Goal: Task Accomplishment & Management: Complete application form

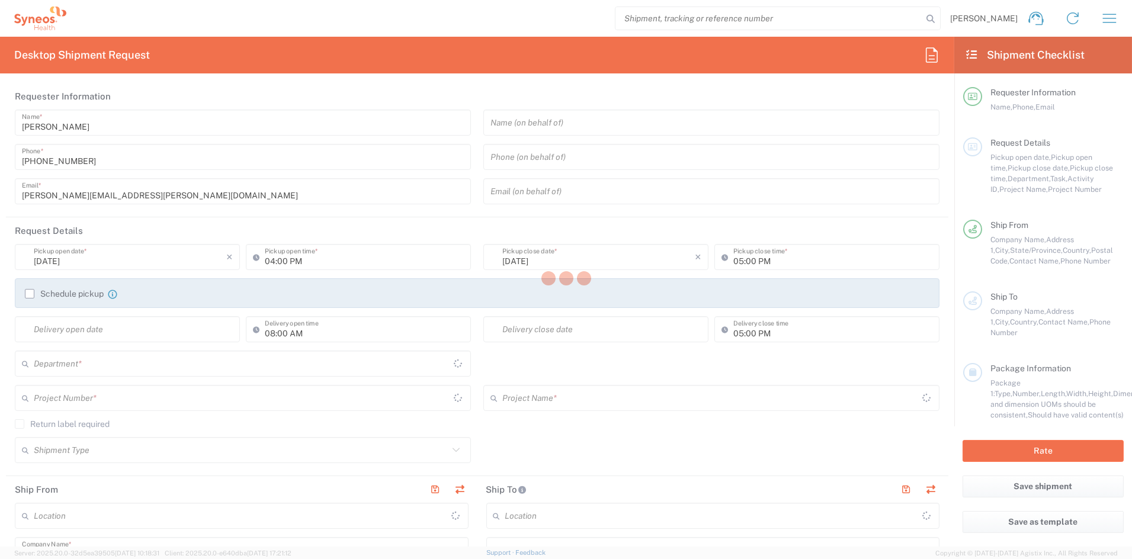
type input "[US_STATE]"
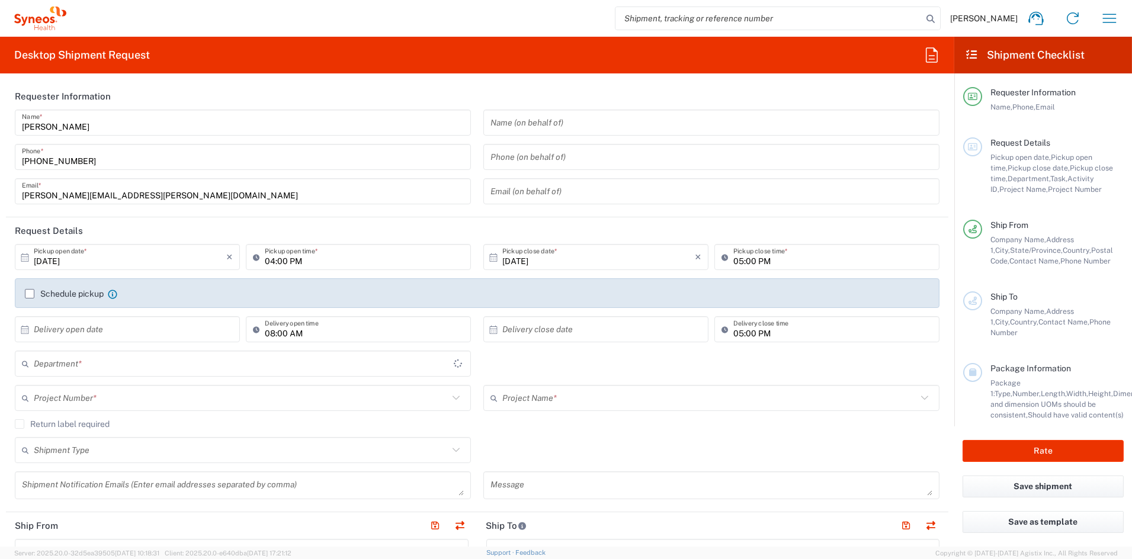
type input "[GEOGRAPHIC_DATA]"
type input "6156"
type input "Syneos Health Communications-[GEOGRAPHIC_DATA] [GEOGRAPHIC_DATA]"
click at [1110, 16] on icon "button" at bounding box center [1109, 18] width 19 height 19
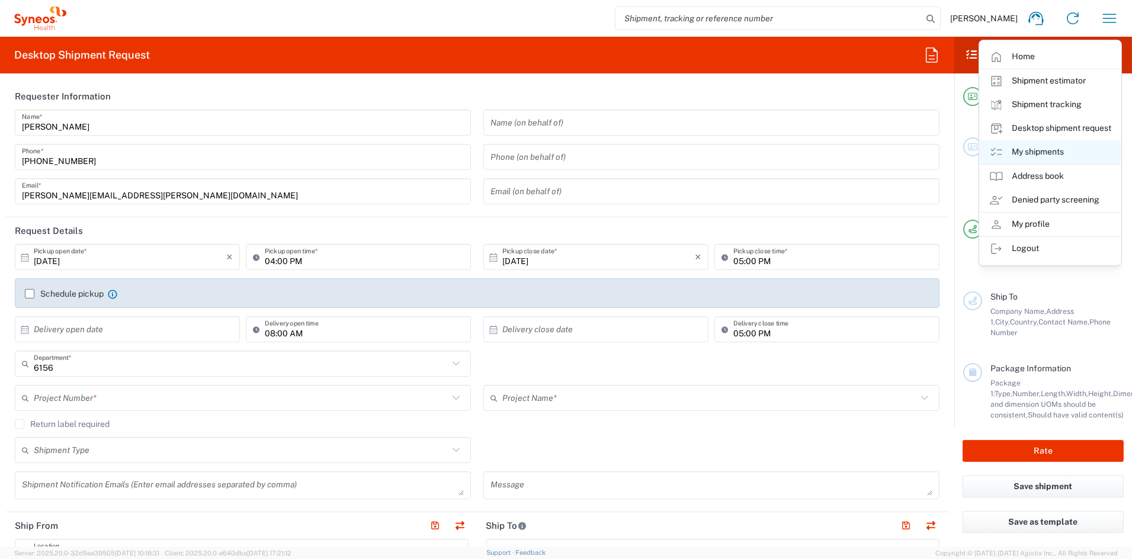
click at [1038, 149] on link "My shipments" at bounding box center [1050, 152] width 141 height 24
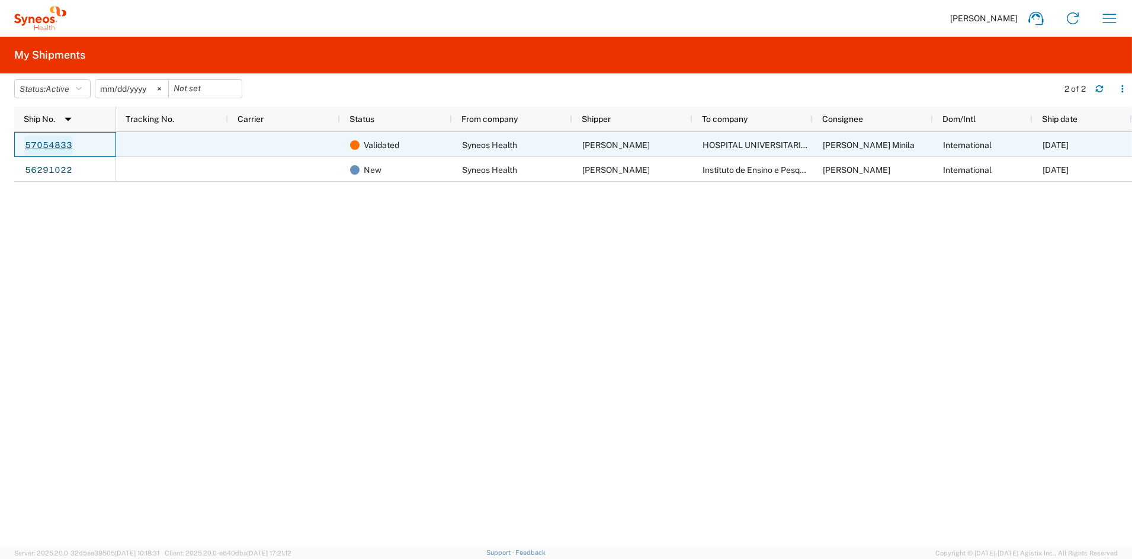
click at [41, 140] on link "57054833" at bounding box center [48, 145] width 49 height 19
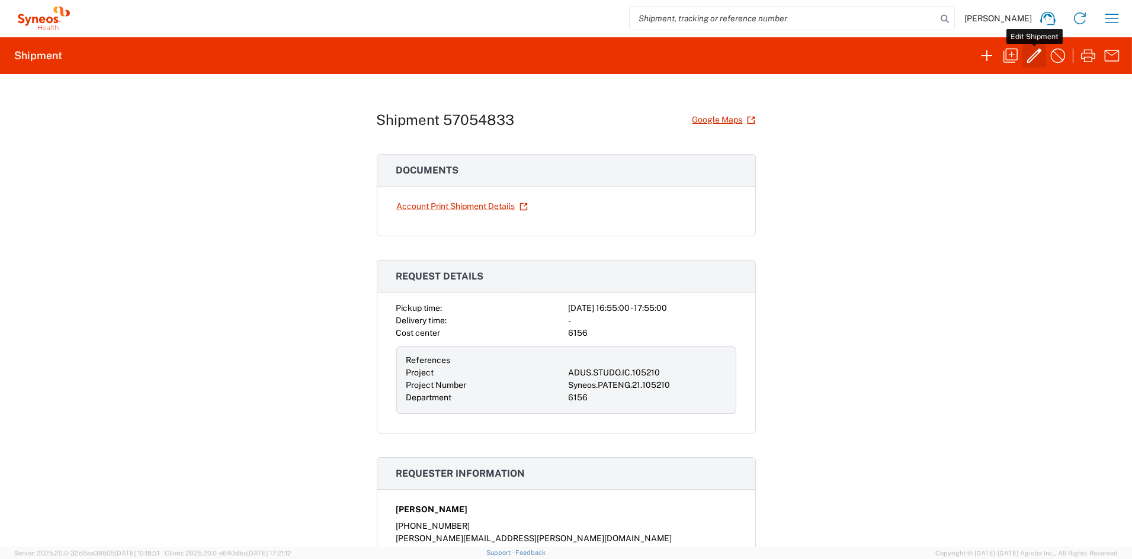
click at [1032, 56] on icon "button" at bounding box center [1034, 55] width 19 height 19
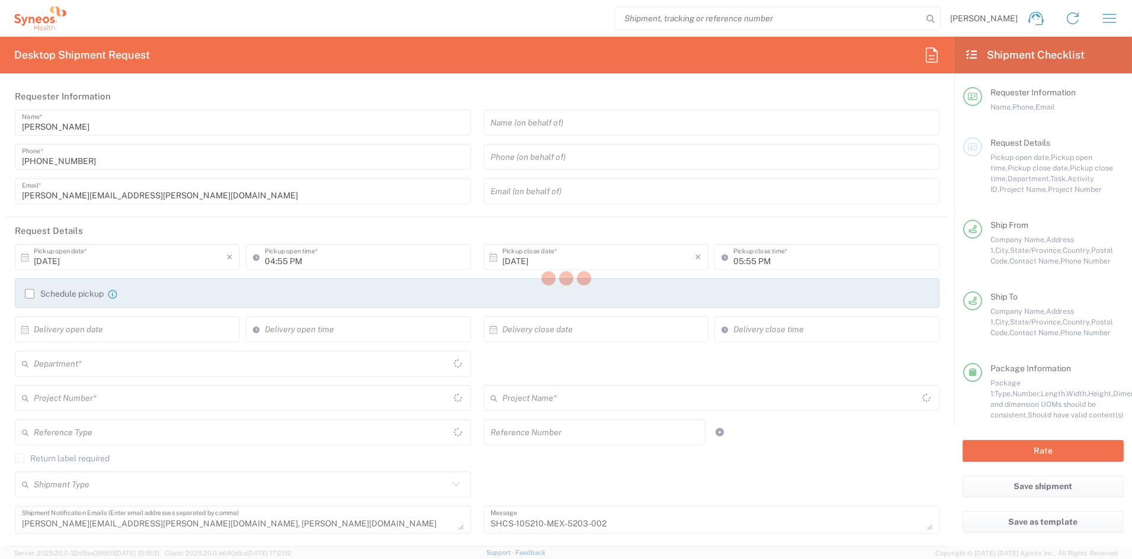
type input "[US_STATE]"
type input "Nuevo León"
type input "Medium Box"
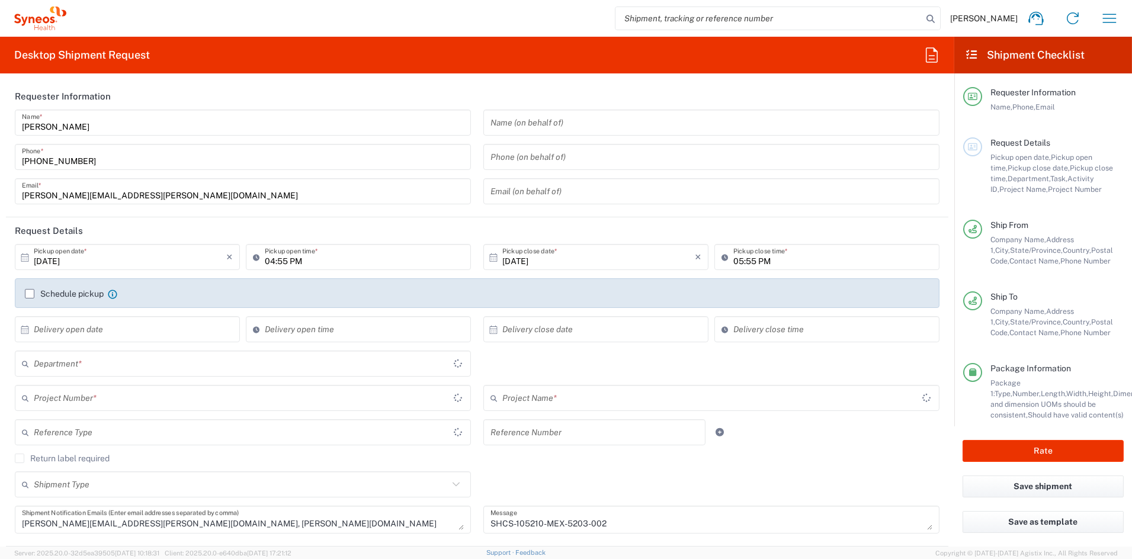
type input "Nuevo León"
type input "ADUS.STUDO.IC.105210"
type input "6156"
type input "Syneos.PATENG.21.105210"
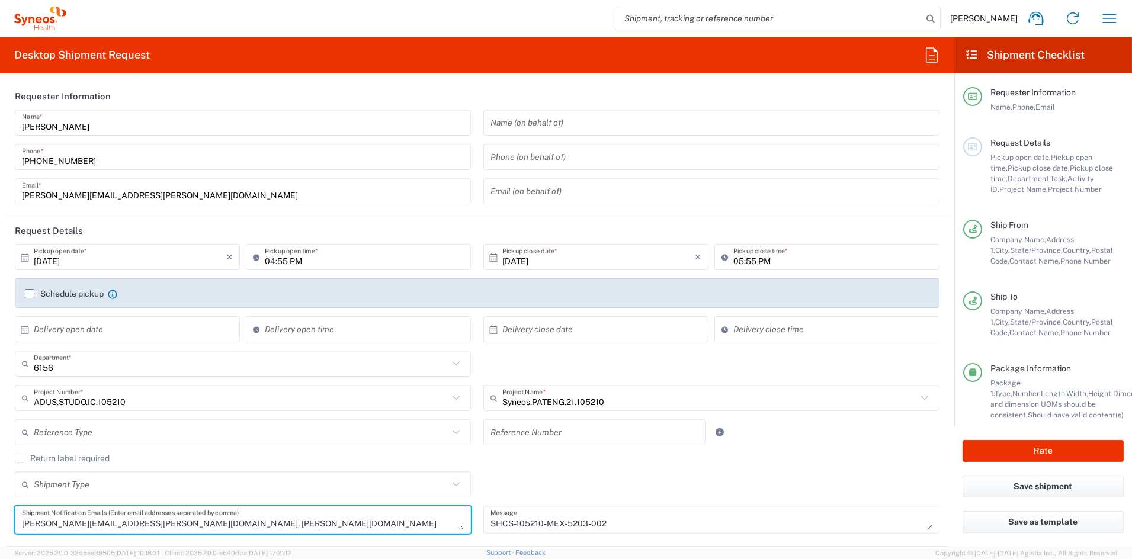
scroll to position [12, 0]
drag, startPoint x: 267, startPoint y: 522, endPoint x: 151, endPoint y: 522, distance: 115.5
click at [151, 522] on textarea "[PERSON_NAME][EMAIL_ADDRESS][PERSON_NAME][DOMAIN_NAME], [PERSON_NAME][DOMAIN_NA…" at bounding box center [243, 519] width 442 height 21
click at [349, 525] on textarea "[PERSON_NAME][EMAIL_ADDRESS][PERSON_NAME][DOMAIN_NAME], [PERSON_NAME][DOMAIN_NA…" at bounding box center [243, 519] width 442 height 21
drag, startPoint x: 267, startPoint y: 522, endPoint x: 246, endPoint y: 522, distance: 20.7
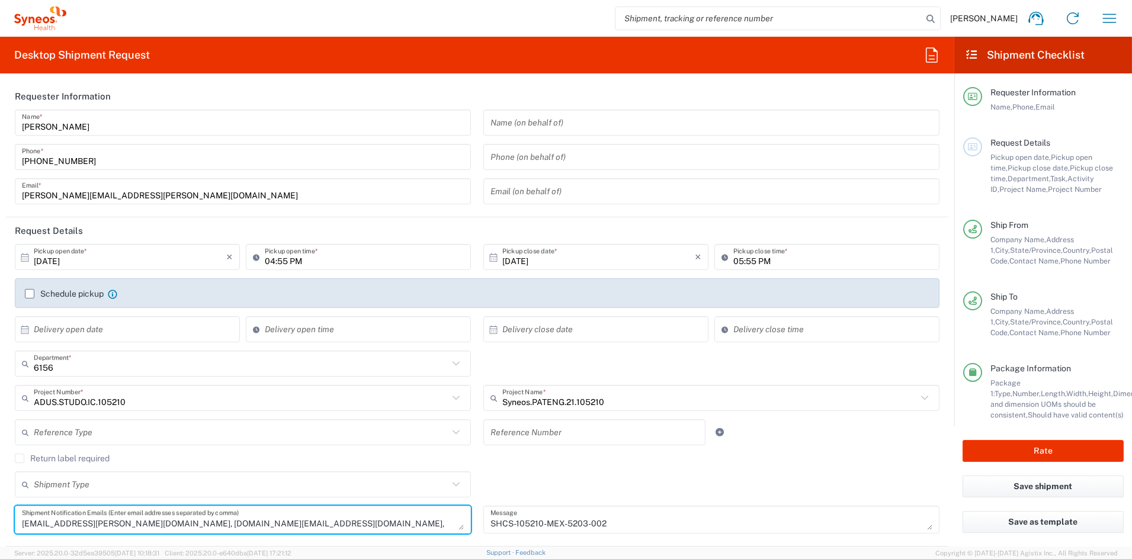
click at [246, 522] on textarea "[PERSON_NAME][EMAIL_ADDRESS][PERSON_NAME][DOMAIN_NAME], [PERSON_NAME][DOMAIN_NA…" at bounding box center [243, 519] width 442 height 21
click at [211, 525] on textarea "[PERSON_NAME][EMAIL_ADDRESS][PERSON_NAME][DOMAIN_NAME], [PERSON_NAME][DOMAIN_NA…" at bounding box center [243, 519] width 442 height 21
drag, startPoint x: 267, startPoint y: 524, endPoint x: 30, endPoint y: 528, distance: 237.0
click at [23, 528] on textarea "[PERSON_NAME][EMAIL_ADDRESS][PERSON_NAME][DOMAIN_NAME], [PERSON_NAME][DOMAIN_NA…" at bounding box center [243, 519] width 442 height 21
click at [36, 527] on textarea "[PERSON_NAME][EMAIL_ADDRESS][PERSON_NAME][DOMAIN_NAME], [PERSON_NAME][DOMAIN_NA…" at bounding box center [243, 519] width 442 height 21
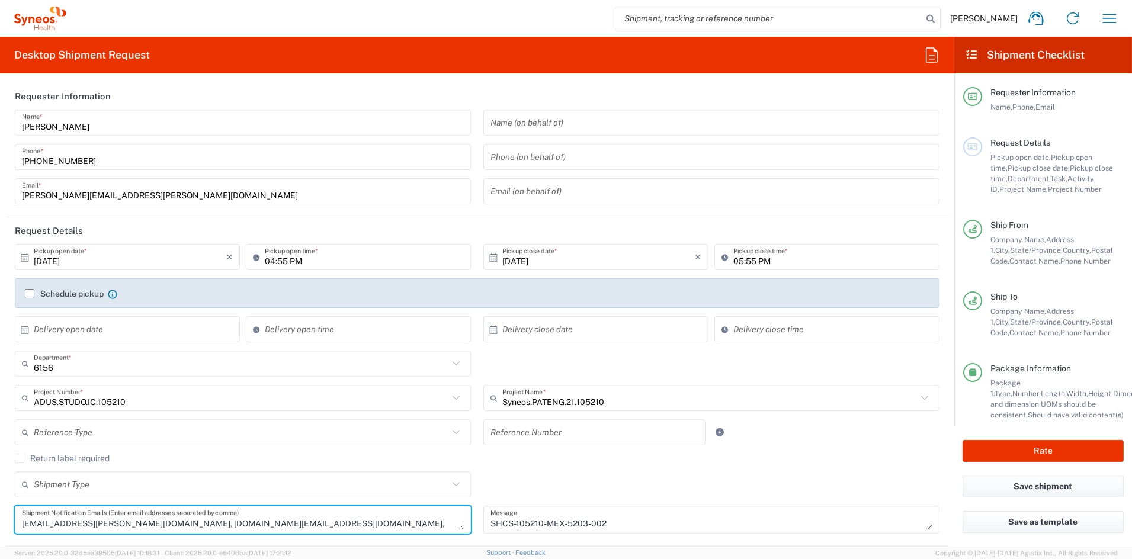
drag, startPoint x: 18, startPoint y: 521, endPoint x: -72, endPoint y: 522, distance: 90.6
click at [0, 522] on html "[PERSON_NAME] Home Shipment estimator Shipment tracking Desktop shipment reques…" at bounding box center [566, 279] width 1132 height 559
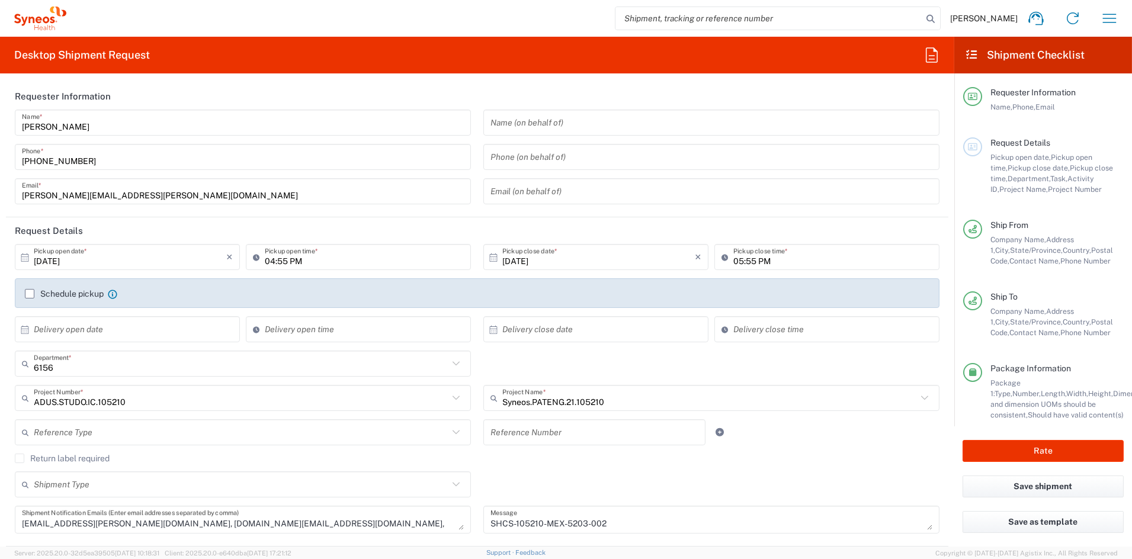
drag, startPoint x: 15, startPoint y: 517, endPoint x: 32, endPoint y: 519, distance: 16.8
click at [15, 517] on div "[PERSON_NAME][EMAIL_ADDRESS][PERSON_NAME][DOMAIN_NAME], [PERSON_NAME][DOMAIN_NA…" at bounding box center [243, 520] width 456 height 28
click at [54, 520] on textarea "[PERSON_NAME][EMAIL_ADDRESS][PERSON_NAME][DOMAIN_NAME], [PERSON_NAME][DOMAIN_NA…" at bounding box center [243, 519] width 442 height 21
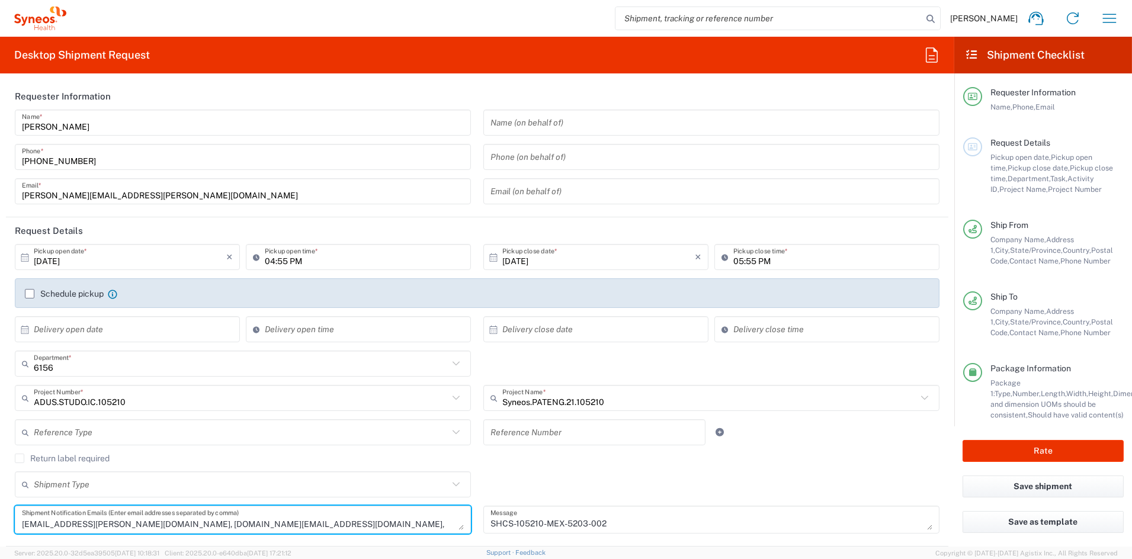
scroll to position [0, 0]
click at [242, 524] on textarea "[PERSON_NAME][EMAIL_ADDRESS][PERSON_NAME][DOMAIN_NAME], [PERSON_NAME][DOMAIN_NA…" at bounding box center [243, 519] width 442 height 21
drag, startPoint x: 150, startPoint y: 522, endPoint x: 186, endPoint y: 523, distance: 36.2
click at [186, 523] on textarea "[PERSON_NAME][EMAIL_ADDRESS][PERSON_NAME][DOMAIN_NAME], [PERSON_NAME][DOMAIN_NA…" at bounding box center [243, 519] width 442 height 21
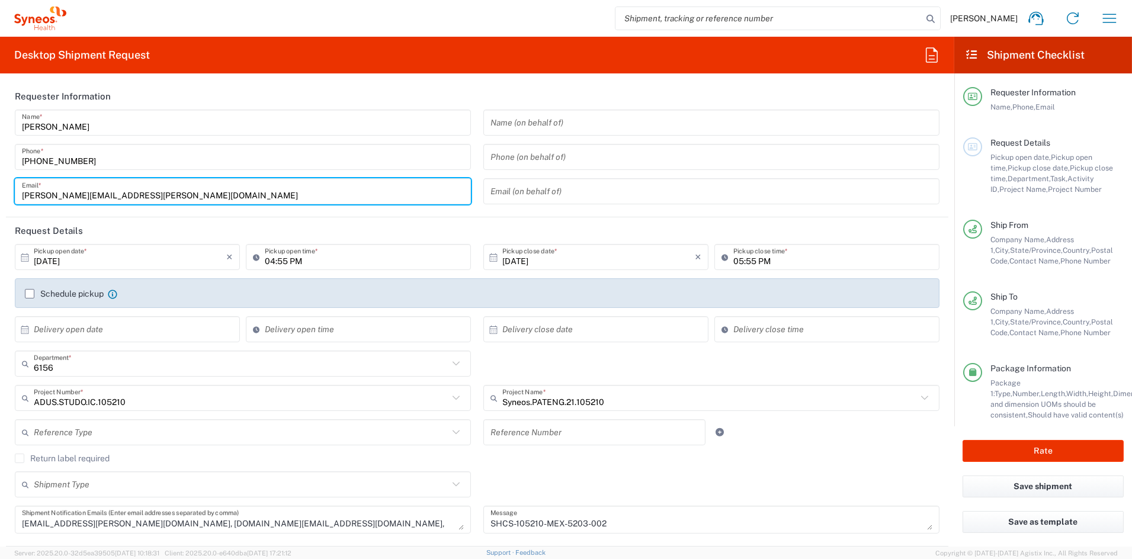
click at [158, 189] on input "[PERSON_NAME][EMAIL_ADDRESS][PERSON_NAME][DOMAIN_NAME]" at bounding box center [243, 191] width 442 height 21
drag, startPoint x: 155, startPoint y: 194, endPoint x: -44, endPoint y: 187, distance: 198.6
click at [0, 187] on html "[PERSON_NAME] Home Shipment estimator Shipment tracking Desktop shipment reques…" at bounding box center [566, 279] width 1132 height 559
type input "[PERSON_NAME][EMAIL_ADDRESS][PERSON_NAME][DOMAIN_NAME]"
type input "08:00 AM"
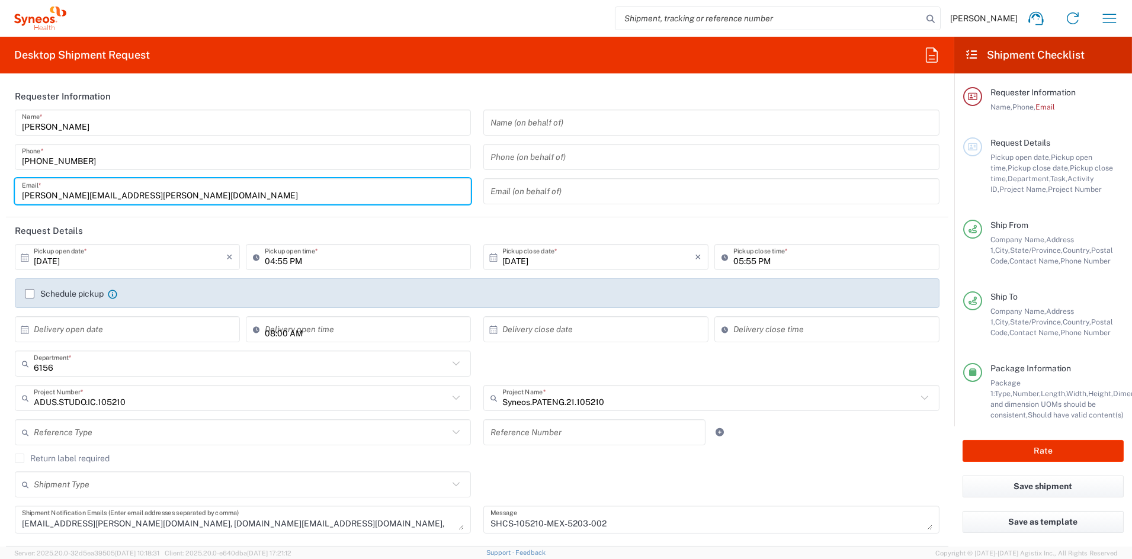
type input "05:00 PM"
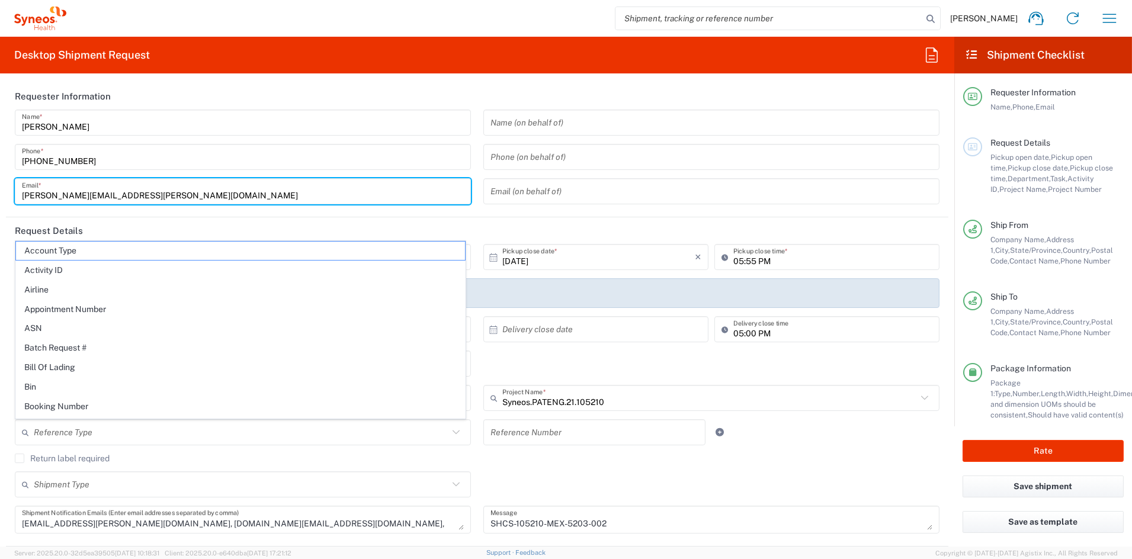
click at [177, 218] on header "Request Details" at bounding box center [477, 230] width 942 height 27
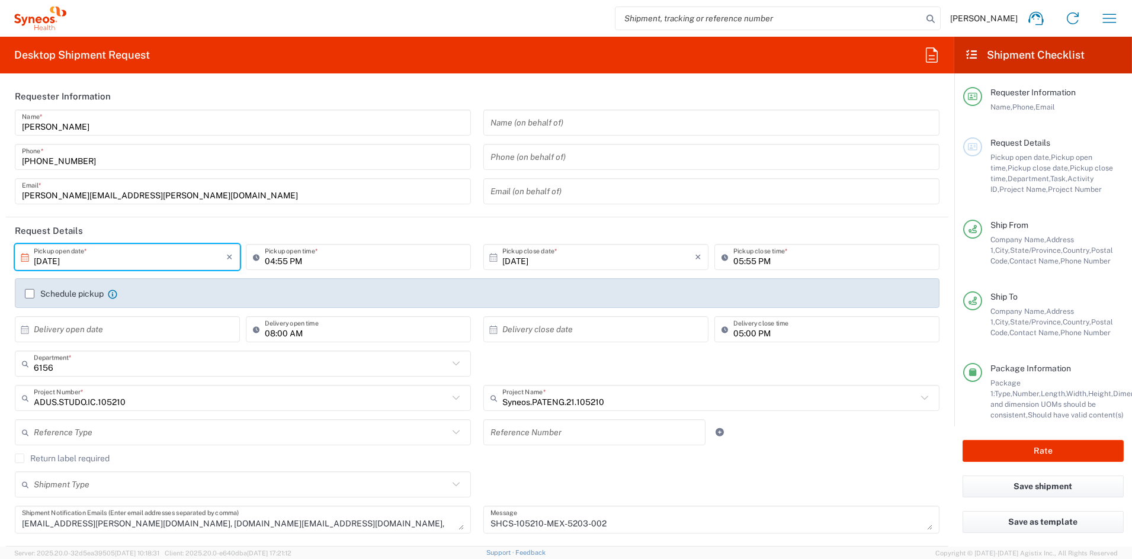
click at [130, 261] on input "[DATE]" at bounding box center [130, 257] width 193 height 21
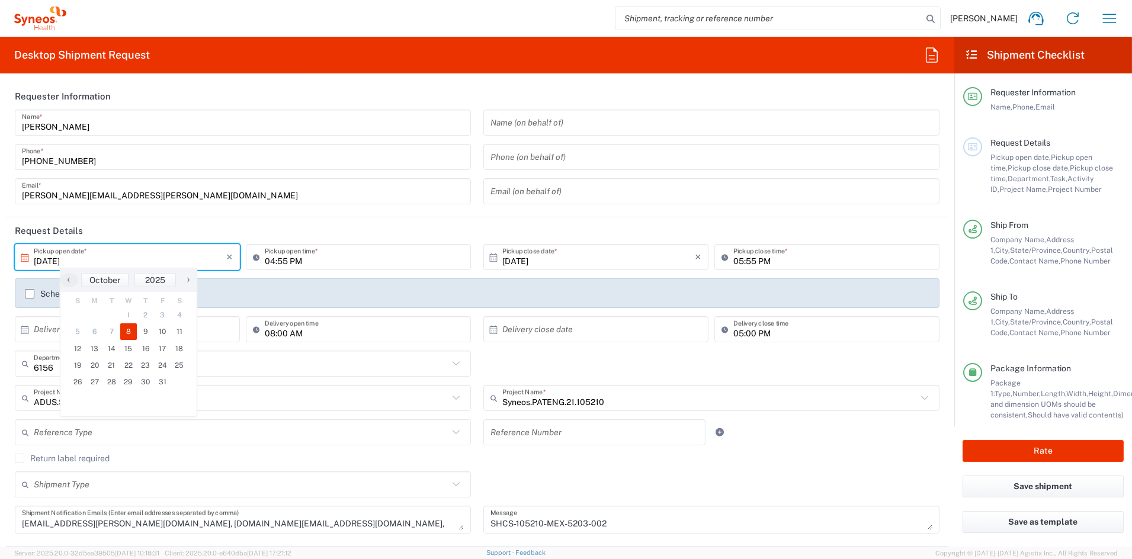
click at [204, 223] on header "Request Details" at bounding box center [477, 230] width 942 height 27
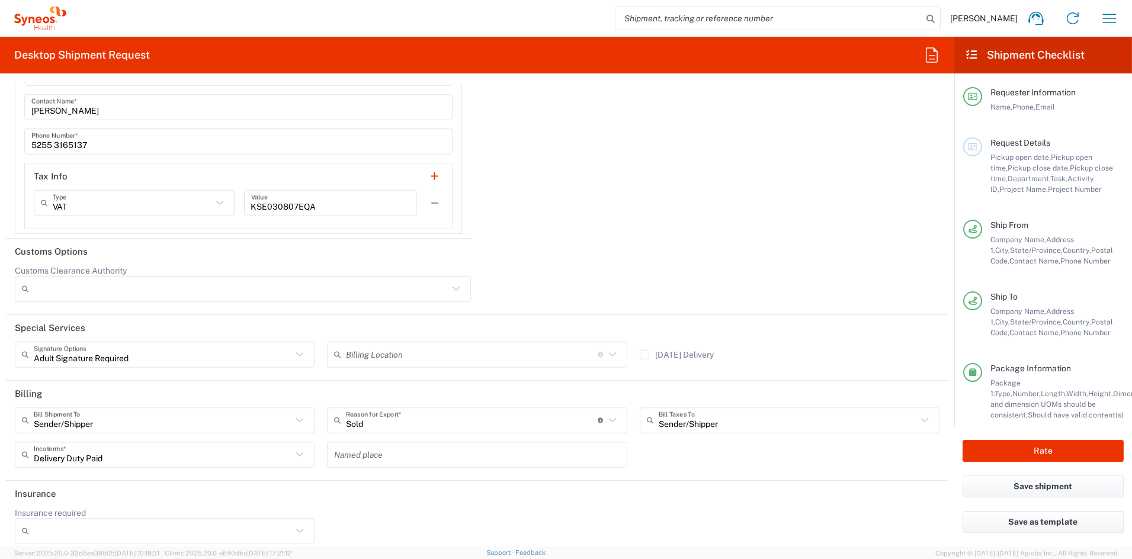
scroll to position [1982, 0]
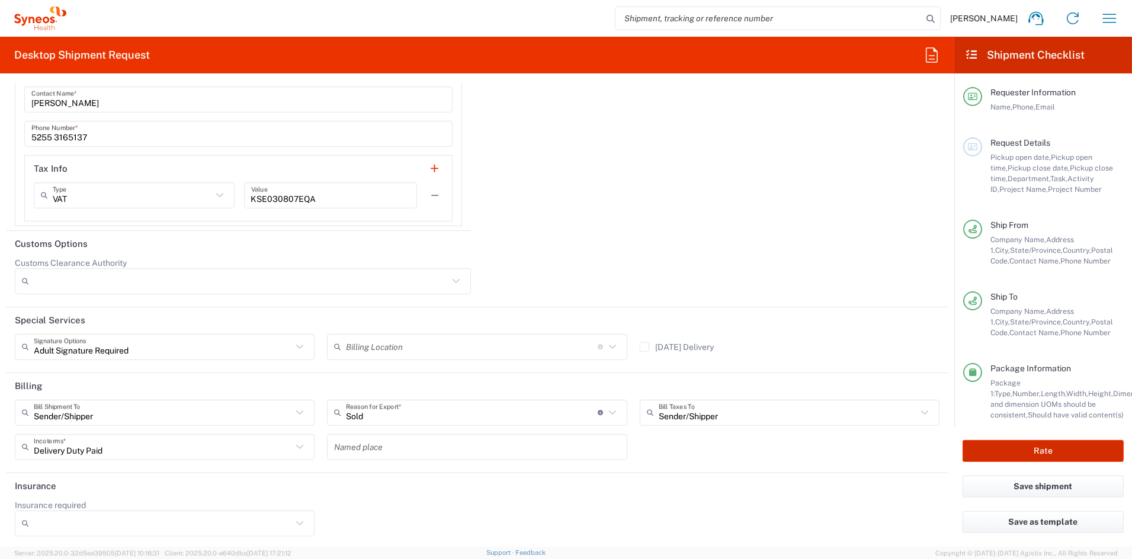
click at [992, 449] on button "Rate" at bounding box center [1043, 451] width 161 height 22
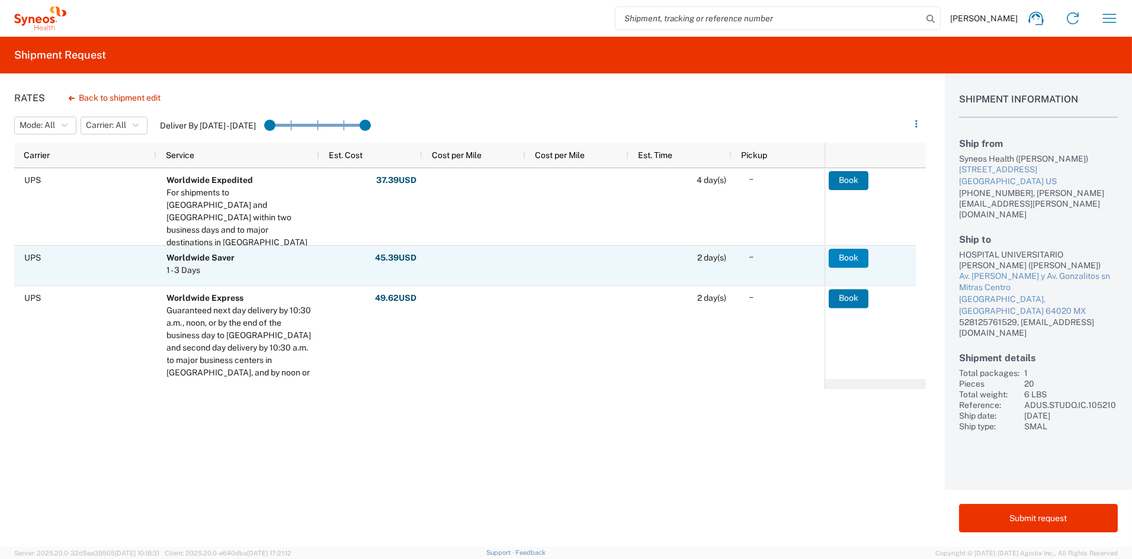
click at [849, 255] on button "Book" at bounding box center [849, 258] width 40 height 19
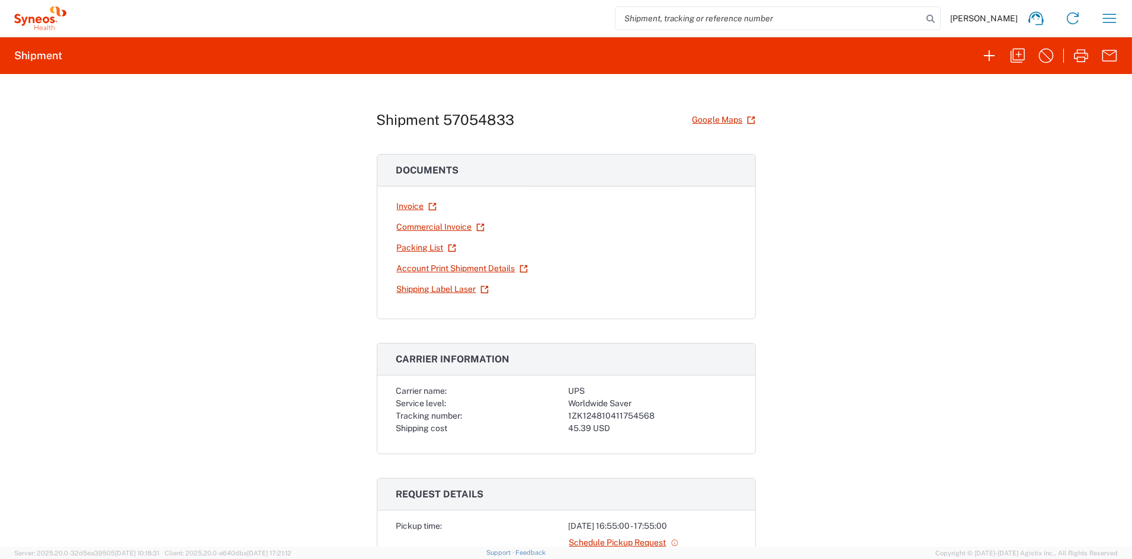
click at [426, 291] on link "Shipping Label Laser" at bounding box center [442, 289] width 93 height 21
